Goal: Task Accomplishment & Management: Use online tool/utility

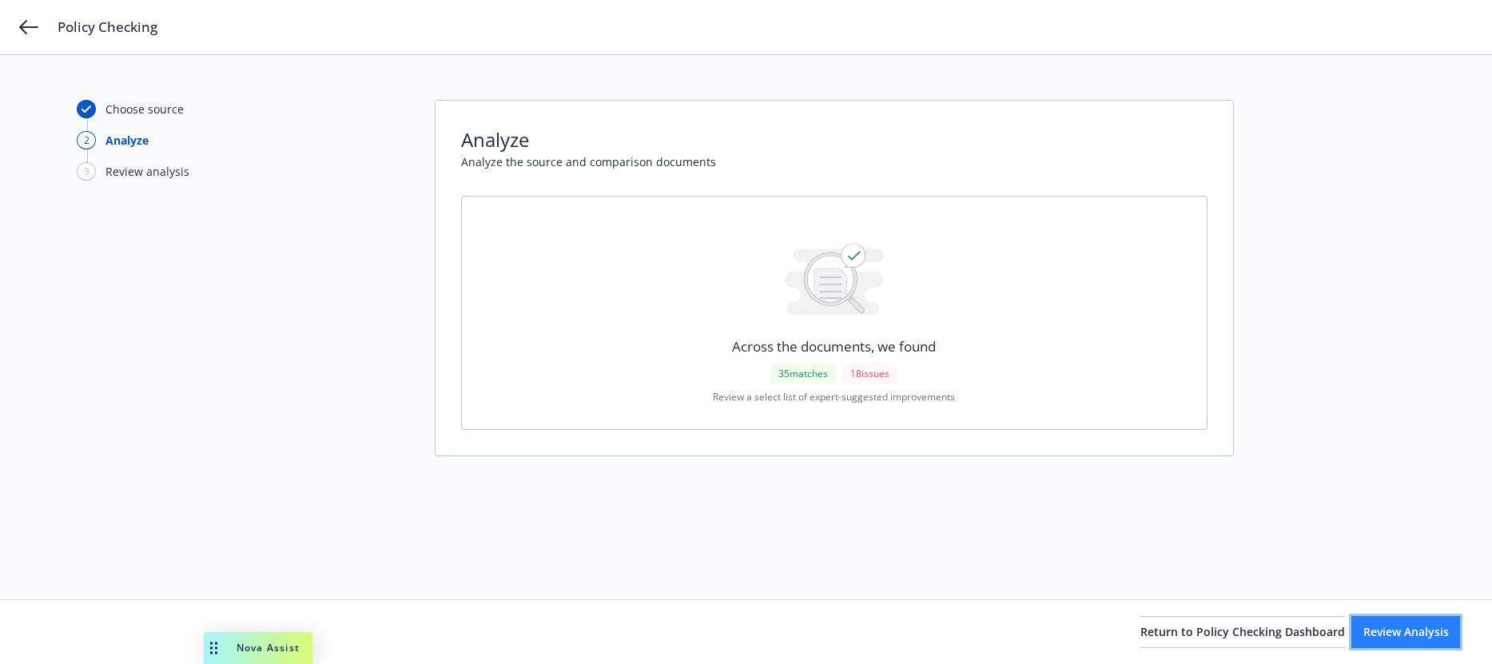
click at [1394, 620] on button "Review Analysis" at bounding box center [1405, 632] width 109 height 32
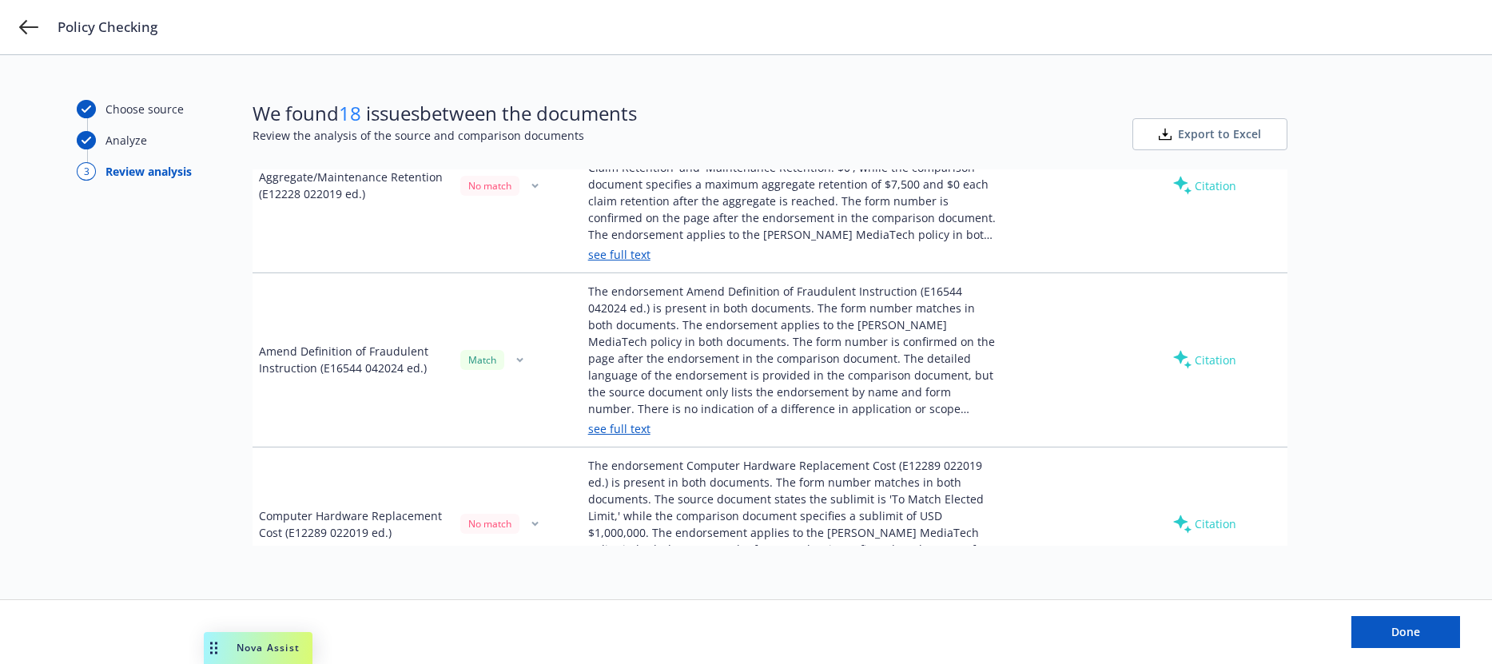
scroll to position [3574, 0]
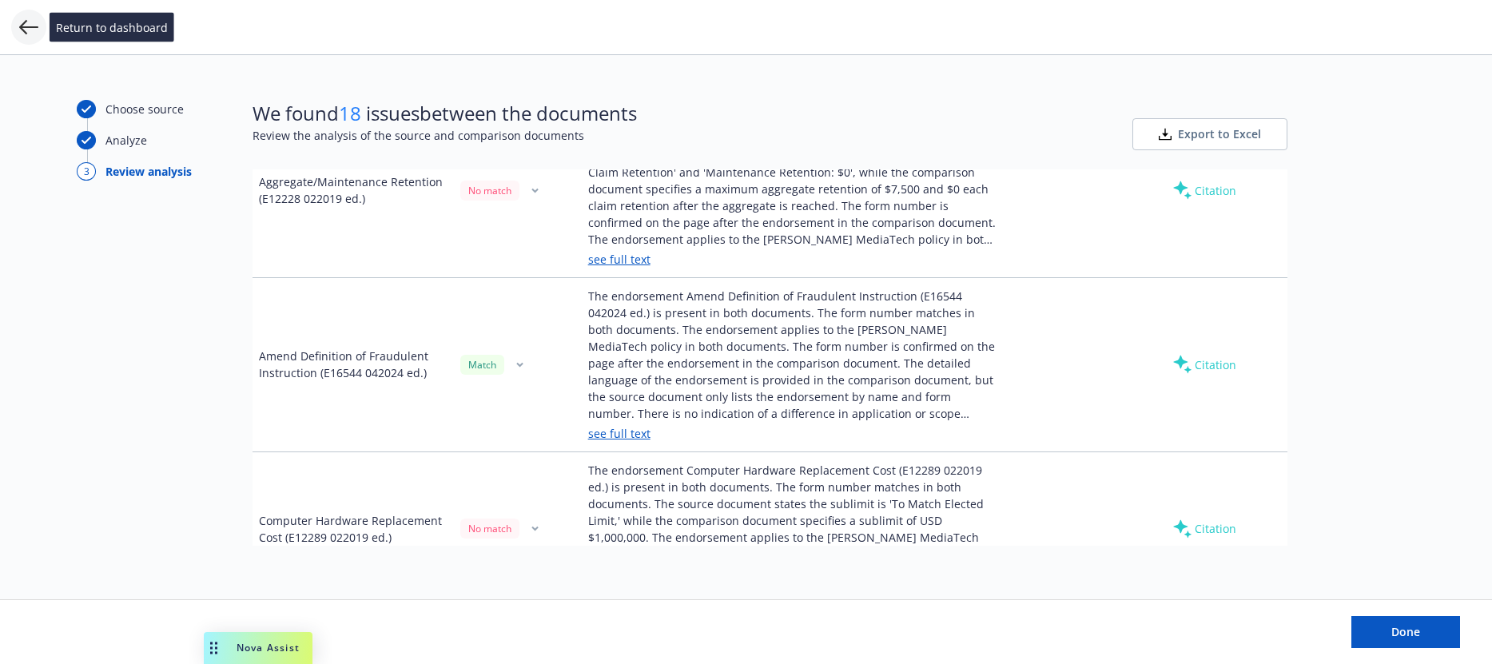
click at [31, 22] on icon at bounding box center [28, 27] width 19 height 19
click at [30, 23] on icon at bounding box center [28, 27] width 19 height 19
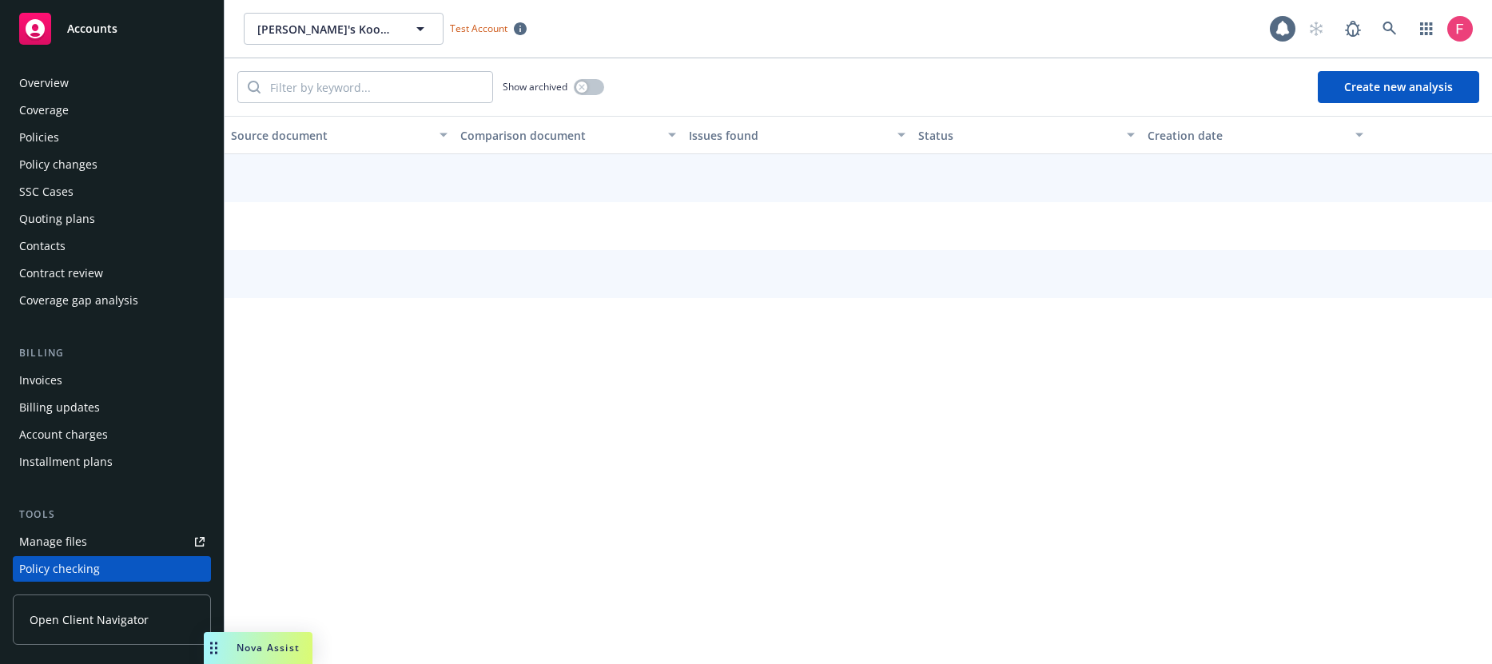
scroll to position [212, 0]
